Goal: Use online tool/utility: Utilize a website feature to perform a specific function

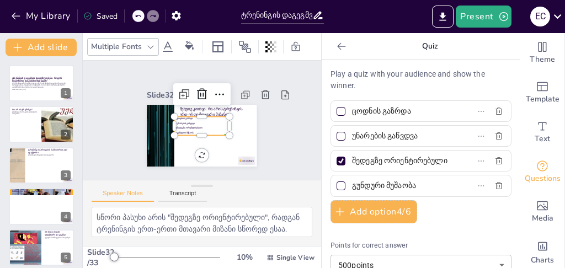
scroll to position [1156, 0]
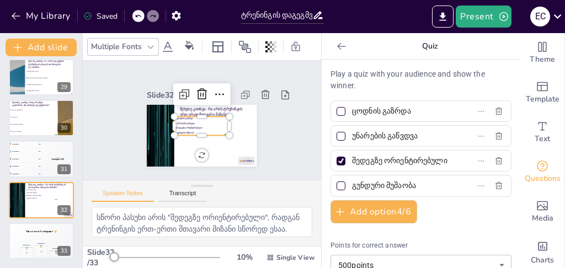
checkbox input "true"
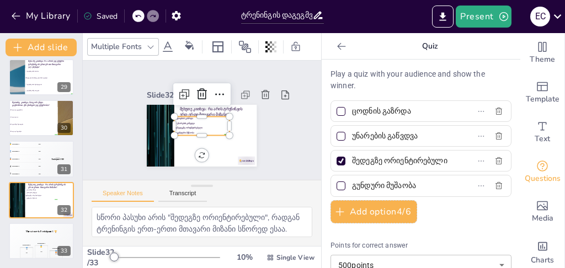
checkbox input "true"
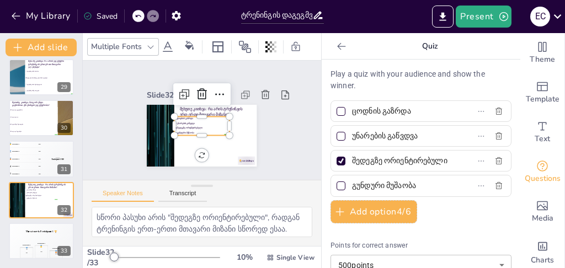
checkbox input "true"
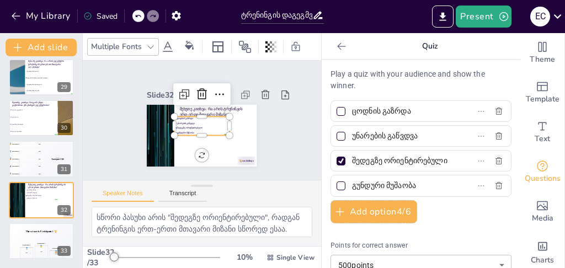
checkbox input "true"
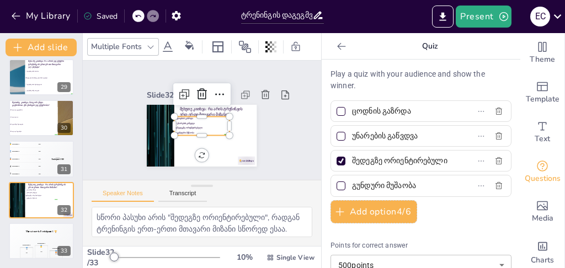
checkbox input "true"
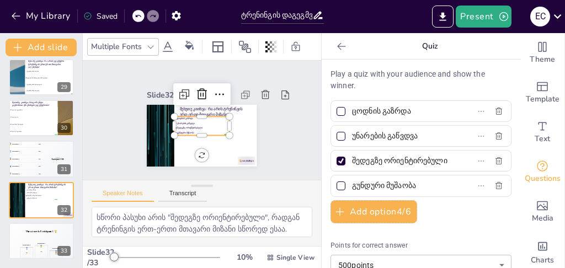
checkbox input "true"
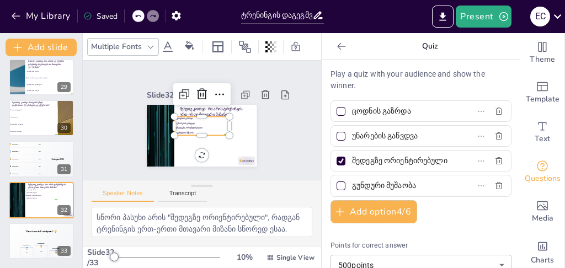
checkbox input "true"
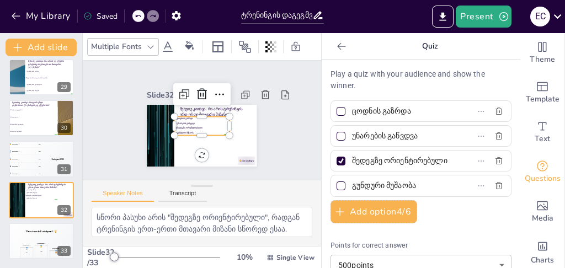
checkbox input "true"
